Goal: Task Accomplishment & Management: Manage account settings

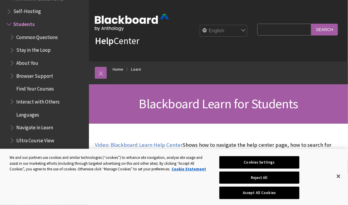
scroll to position [560, 0]
click at [335, 177] on button "Close" at bounding box center [338, 176] width 13 height 13
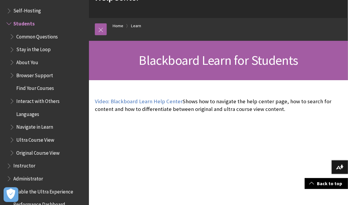
scroll to position [0, 0]
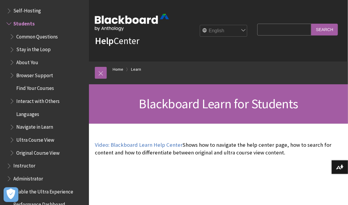
click at [301, 31] on input "Search Query" at bounding box center [284, 30] width 54 height 12
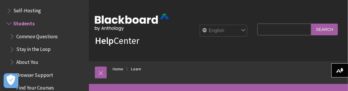
click at [235, 29] on select "English عربية Català Cymraeg Deutsch Español Suomi Français עברית Italiano 日本語 …" at bounding box center [223, 31] width 47 height 12
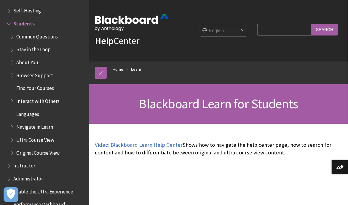
select select "/zh-hans/Learn/Student?form_build_id=form-kRSvQsJjjvpe1d_Z1-NjF0Qv6kxVIGAmXfv2_…"
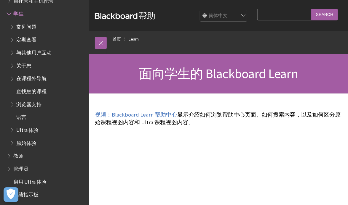
click at [290, 16] on input "Search Query" at bounding box center [284, 15] width 54 height 12
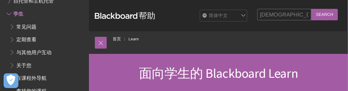
type input "Psb"
click at [324, 15] on input "Search" at bounding box center [324, 15] width 27 height 12
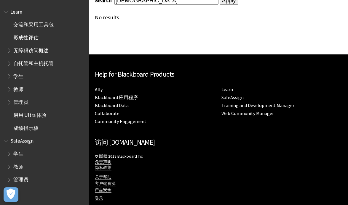
scroll to position [73, 0]
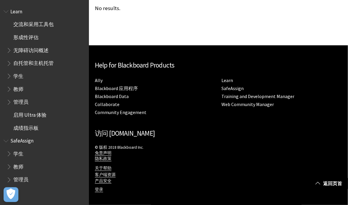
click at [17, 129] on span "成绩指示板" at bounding box center [25, 127] width 25 height 8
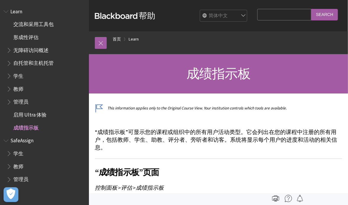
click at [37, 74] on span "学生" at bounding box center [46, 76] width 79 height 10
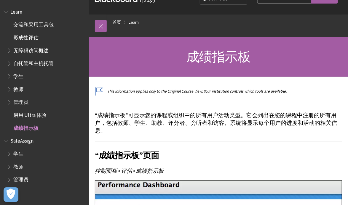
scroll to position [30, 0]
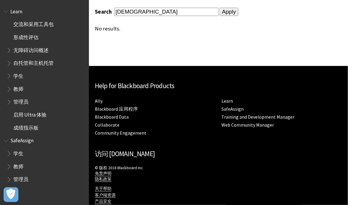
scroll to position [54, 0]
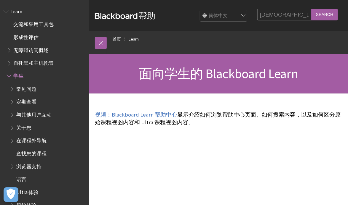
scroll to position [62, 0]
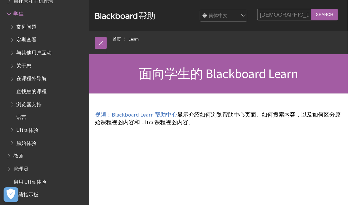
click at [281, 17] on input "[DEMOGRAPHIC_DATA]" at bounding box center [284, 15] width 54 height 12
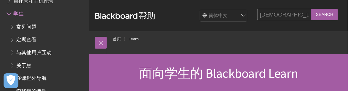
click at [328, 48] on ol "首页 Learn" at bounding box center [224, 39] width 235 height 17
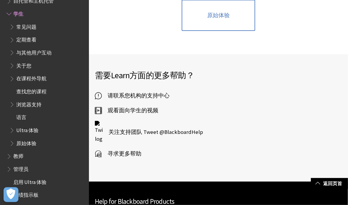
scroll to position [728, 0]
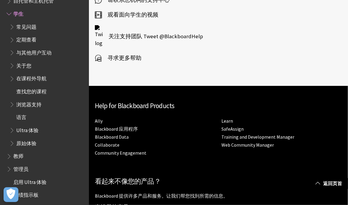
click at [116, 127] on link "Blackboard 应用程序" at bounding box center [116, 129] width 43 height 6
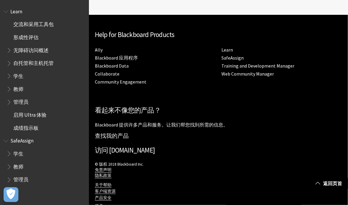
scroll to position [470, 0]
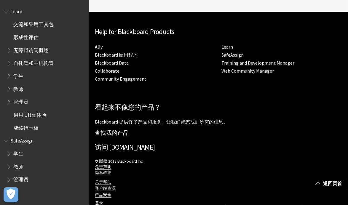
click at [97, 204] on link "登录" at bounding box center [99, 202] width 8 height 5
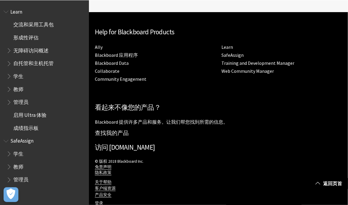
scroll to position [470, 0]
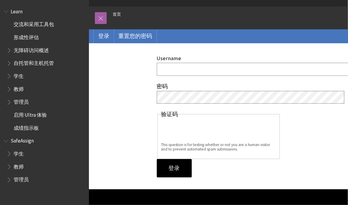
scroll to position [28, 0]
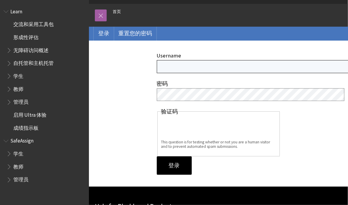
click at [233, 65] on input "Username" at bounding box center [260, 66] width 206 height 13
type input "[EMAIL_ADDRESS][DOMAIN_NAME]"
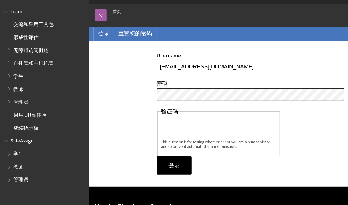
scroll to position [0, 0]
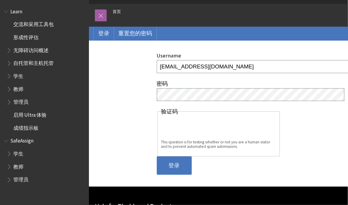
click at [182, 165] on input "登录" at bounding box center [174, 165] width 35 height 18
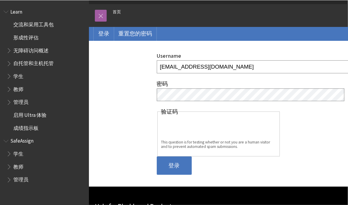
scroll to position [41, 0]
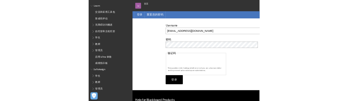
scroll to position [32, 0]
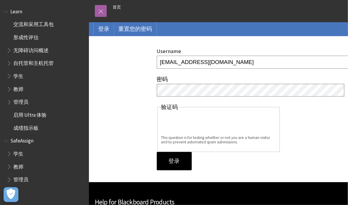
click at [306, 63] on input "[EMAIL_ADDRESS][DOMAIN_NAME]" at bounding box center [260, 62] width 206 height 13
type input "0249VXIG"
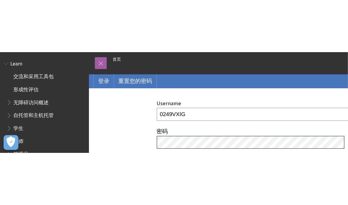
scroll to position [0, 0]
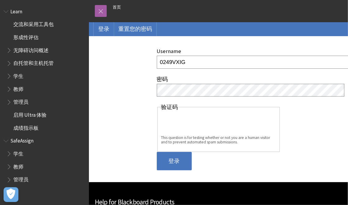
click at [186, 156] on input "登录" at bounding box center [174, 161] width 35 height 18
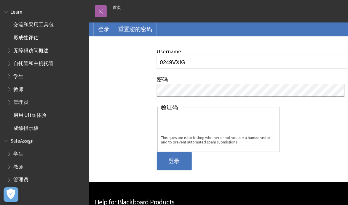
scroll to position [45, 0]
